Goal: Task Accomplishment & Management: Use online tool/utility

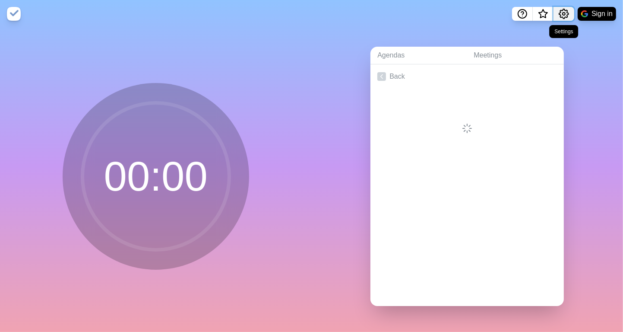
click at [563, 12] on icon "Settings" at bounding box center [564, 14] width 10 height 10
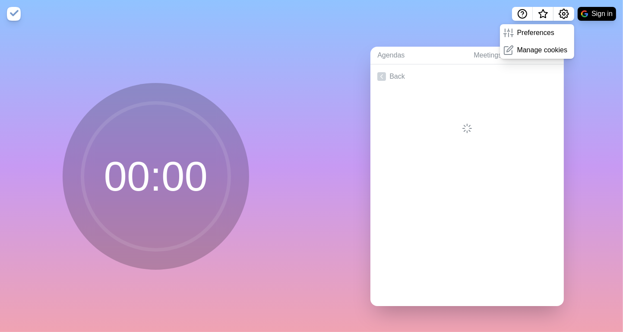
click at [596, 98] on div "Agendas Meetings Back" at bounding box center [468, 180] width 312 height 304
drag, startPoint x: 316, startPoint y: 112, endPoint x: 337, endPoint y: 85, distance: 34.0
click at [318, 110] on div "Agendas Meetings Back" at bounding box center [468, 180] width 312 height 304
click at [593, 71] on div "Agendas Meetings Back" at bounding box center [468, 180] width 312 height 304
click at [591, 51] on div "Agendas Meetings Back" at bounding box center [468, 180] width 312 height 304
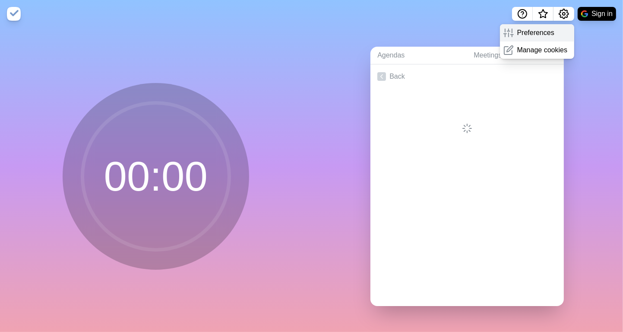
click at [512, 29] on line at bounding box center [512, 31] width 0 height 4
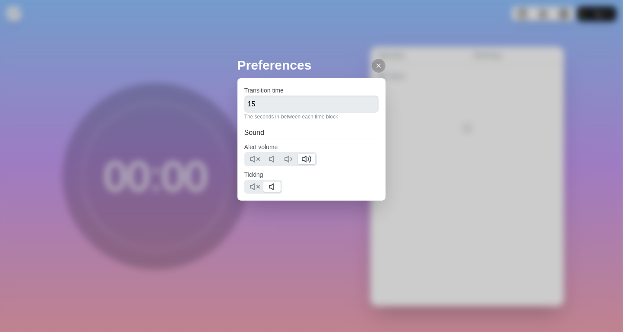
click at [259, 222] on div "Preferences Transition time 15 The seconds in-between each time block Sound Ale…" at bounding box center [312, 145] width 149 height 180
click at [375, 65] on icon at bounding box center [378, 65] width 7 height 7
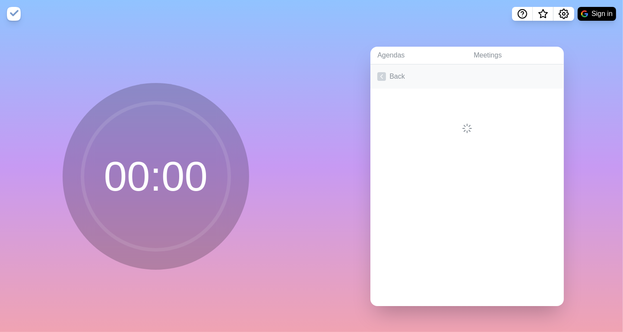
click at [378, 73] on icon at bounding box center [382, 76] width 9 height 9
click at [378, 76] on icon at bounding box center [382, 76] width 9 height 9
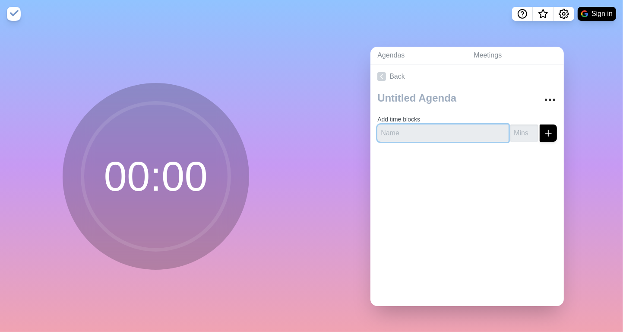
click at [408, 130] on input "text" at bounding box center [443, 132] width 131 height 17
type input "Daylite"
click at [523, 127] on input "1" at bounding box center [525, 132] width 28 height 17
click at [523, 127] on input "2" at bounding box center [525, 132] width 28 height 17
click at [523, 127] on input "3" at bounding box center [525, 132] width 28 height 17
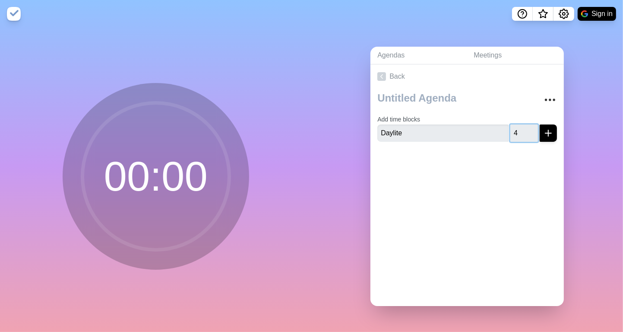
click at [523, 127] on input "4" at bounding box center [525, 132] width 28 height 17
type input "5"
click at [522, 127] on input "5" at bounding box center [525, 132] width 28 height 17
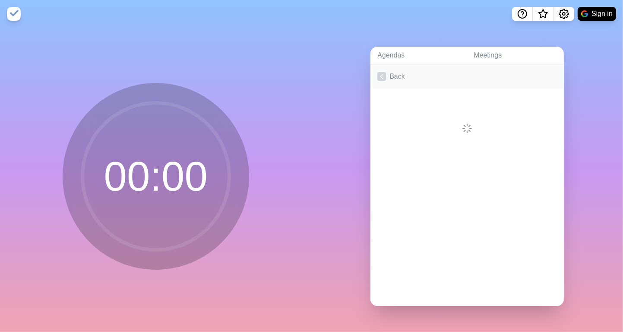
click at [381, 75] on polyline at bounding box center [382, 77] width 2 height 4
click at [378, 76] on icon at bounding box center [382, 76] width 9 height 9
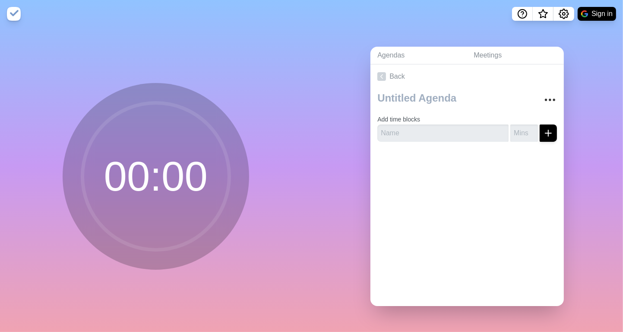
click at [437, 176] on div at bounding box center [468, 166] width 194 height 35
click at [424, 132] on input "text" at bounding box center [443, 132] width 131 height 17
type input "[PERSON_NAME]"
click at [514, 133] on input "number" at bounding box center [525, 132] width 28 height 17
type input "3"
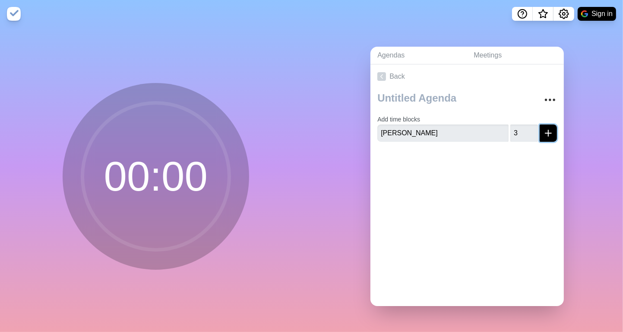
click at [546, 133] on line "submit" at bounding box center [549, 133] width 6 height 0
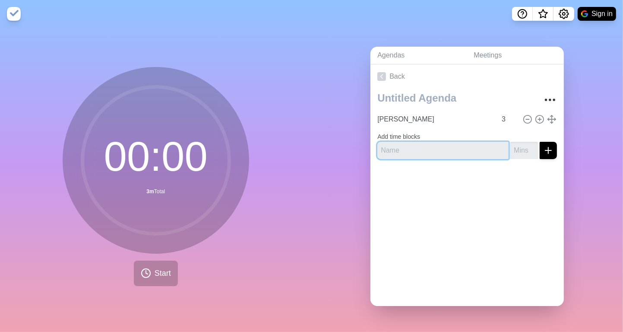
click at [419, 146] on input "text" at bounding box center [443, 150] width 131 height 17
